Goal: Check status: Check status

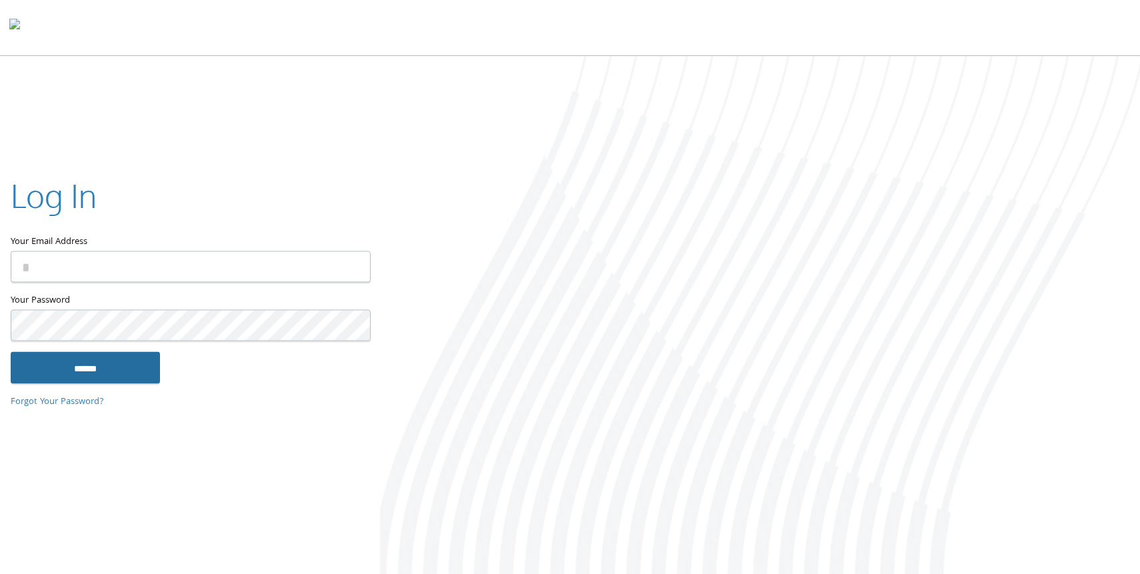
type input "**********"
click at [74, 368] on input "******" at bounding box center [85, 367] width 149 height 32
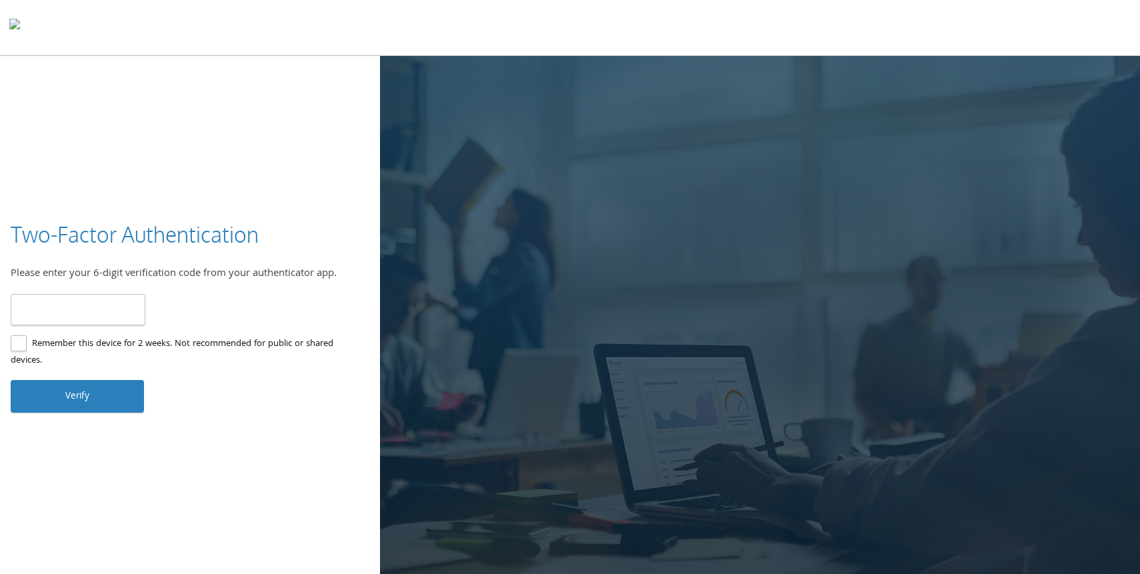
type input "******"
